Goal: Navigation & Orientation: Find specific page/section

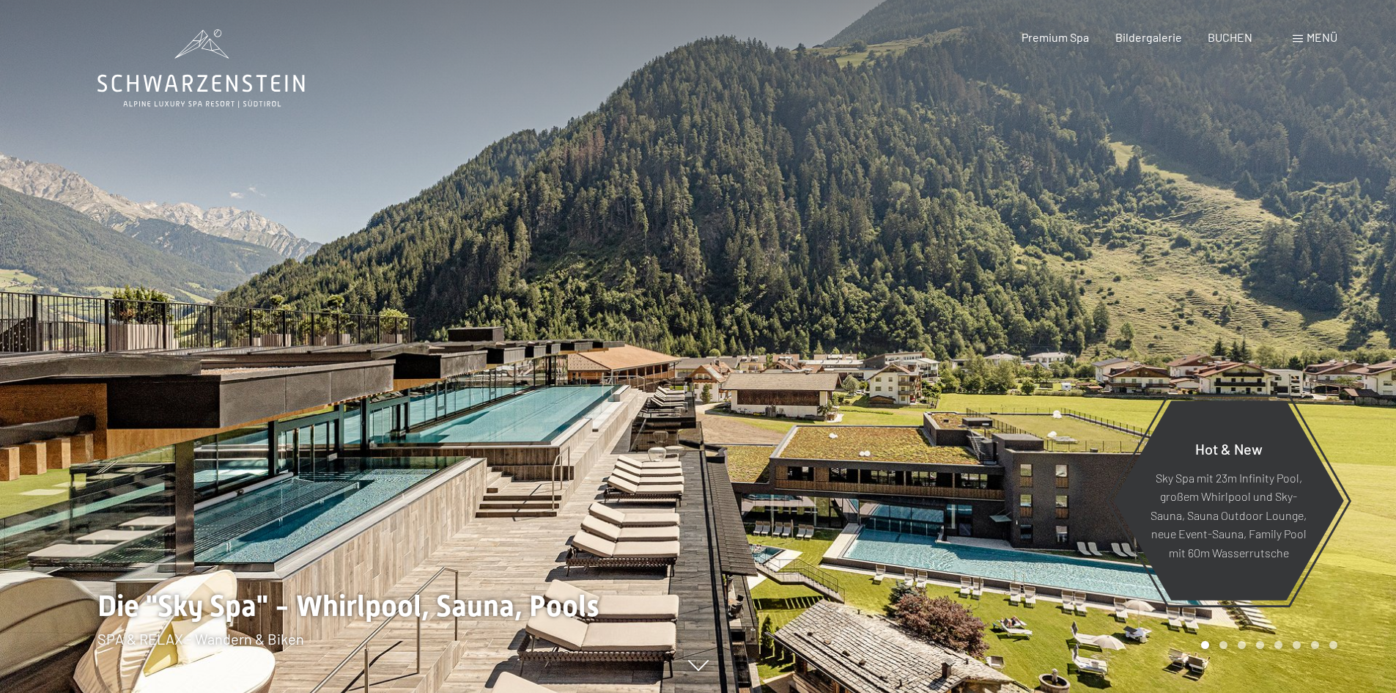
click at [1305, 32] on div "Menü" at bounding box center [1315, 37] width 45 height 16
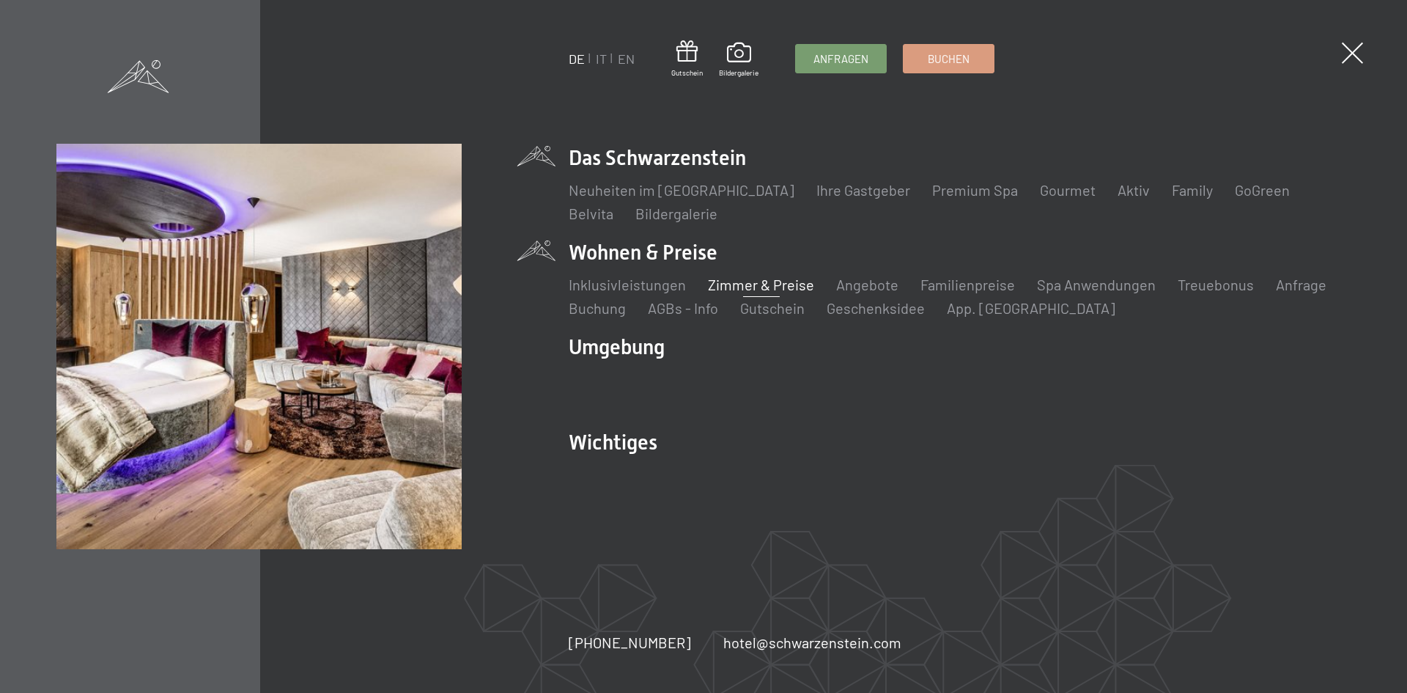
click at [793, 278] on link "Zimmer & Preise" at bounding box center [761, 285] width 106 height 18
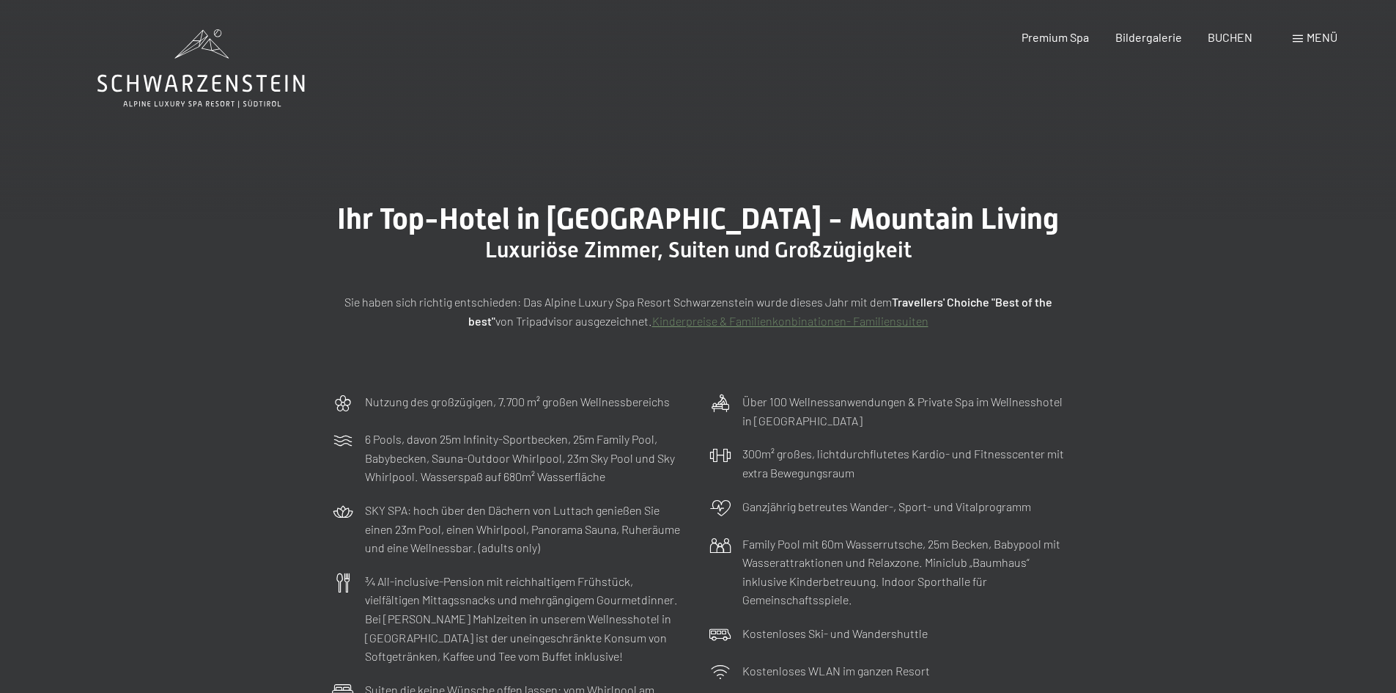
click at [1301, 35] on span at bounding box center [1298, 38] width 10 height 7
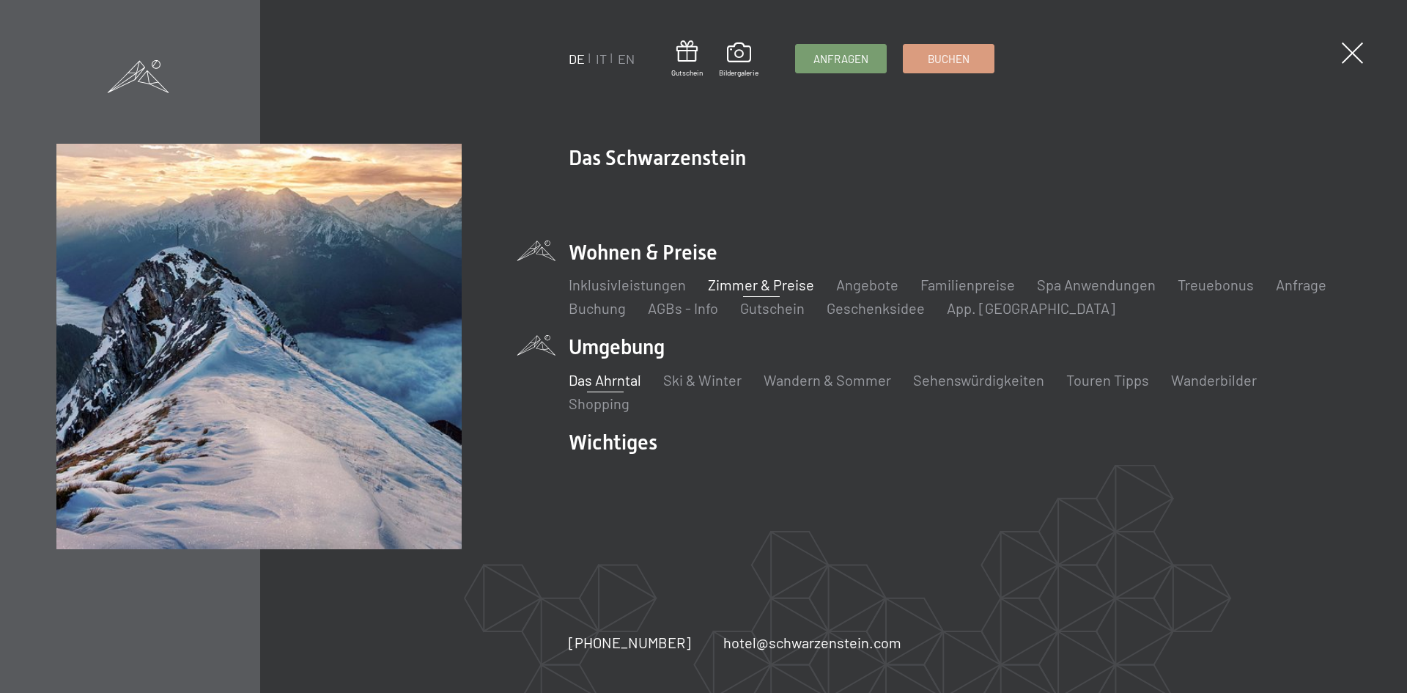
click at [611, 375] on link "Das Ahrntal" at bounding box center [605, 380] width 73 height 18
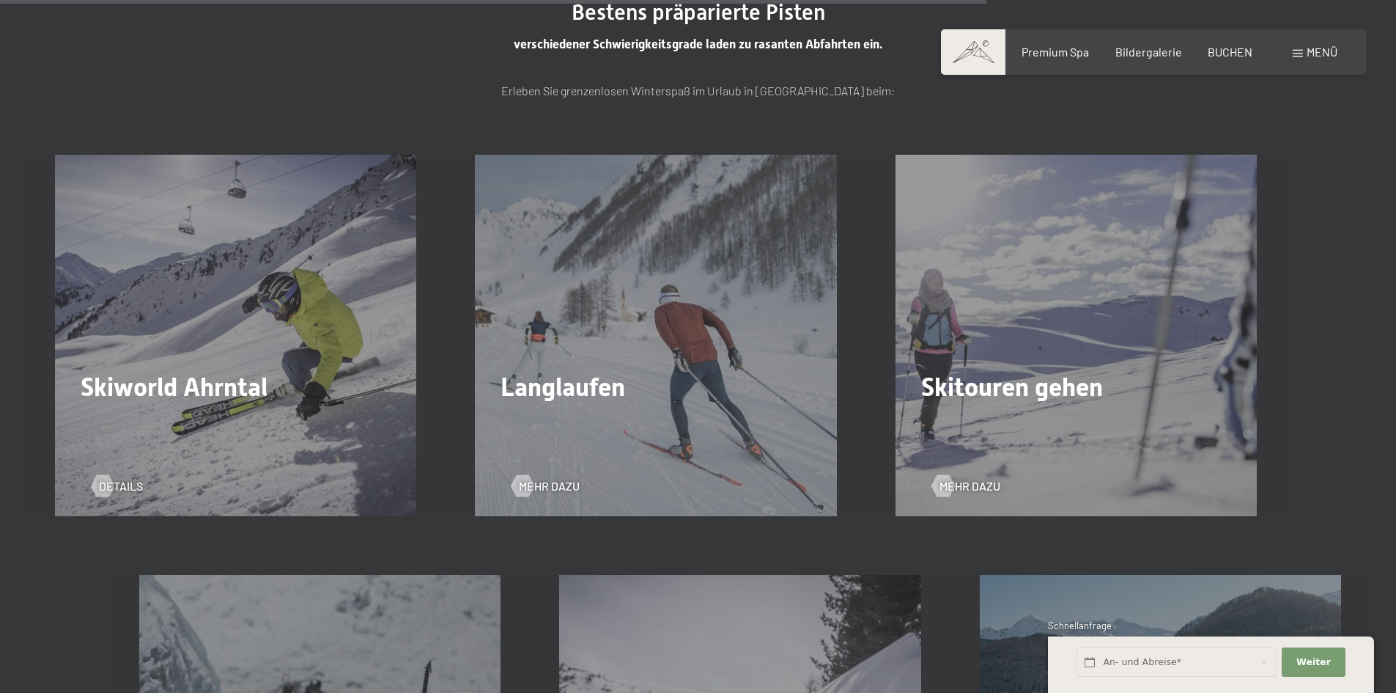
scroll to position [4178, 0]
